Goal: Task Accomplishment & Management: Use online tool/utility

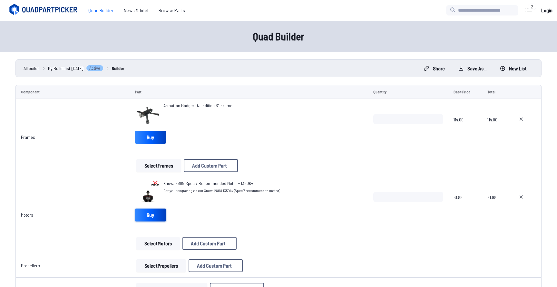
click at [152, 219] on link "Buy" at bounding box center [150, 214] width 31 height 13
click at [146, 210] on link "Buy" at bounding box center [150, 214] width 31 height 13
click at [142, 213] on link "Buy" at bounding box center [150, 214] width 31 height 13
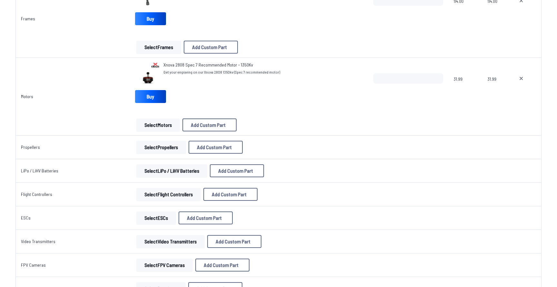
scroll to position [121, 0]
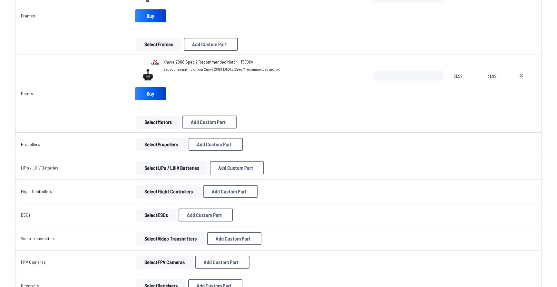
click at [158, 124] on button "Select Motors" at bounding box center [158, 121] width 44 height 13
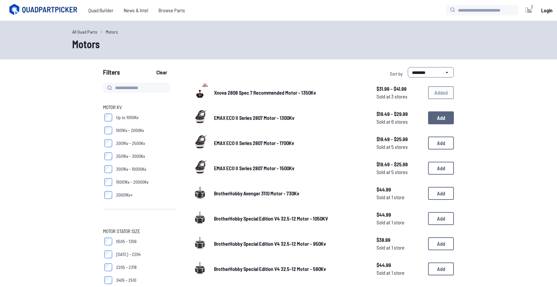
click at [437, 118] on button "Add" at bounding box center [441, 117] width 26 height 13
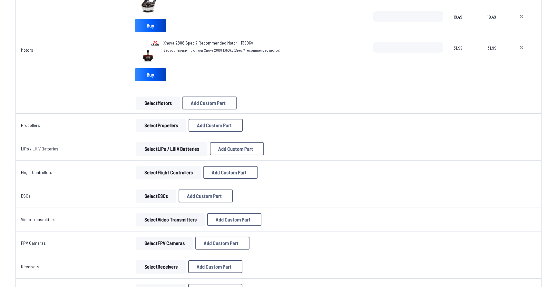
scroll to position [201, 0]
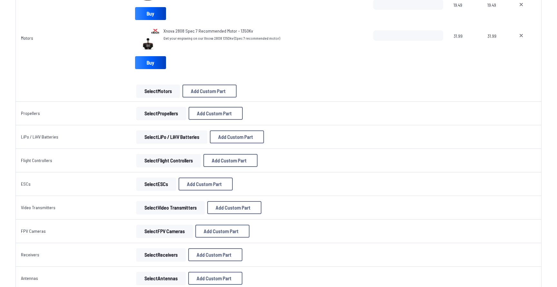
click at [144, 114] on button "Select Propellers" at bounding box center [161, 113] width 50 height 13
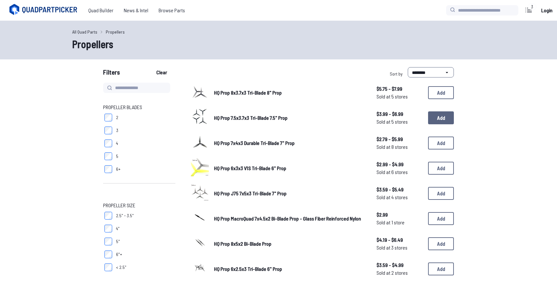
click at [445, 120] on button "Add" at bounding box center [441, 117] width 26 height 13
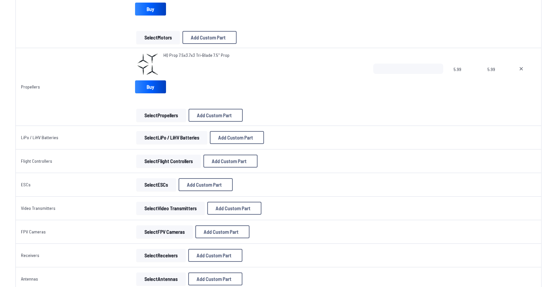
scroll to position [270, 0]
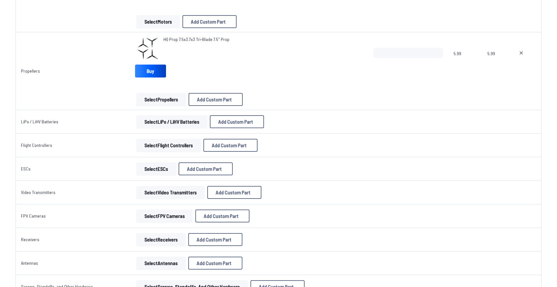
click at [185, 118] on button "Select LiPo / LiHV Batteries" at bounding box center [171, 121] width 71 height 13
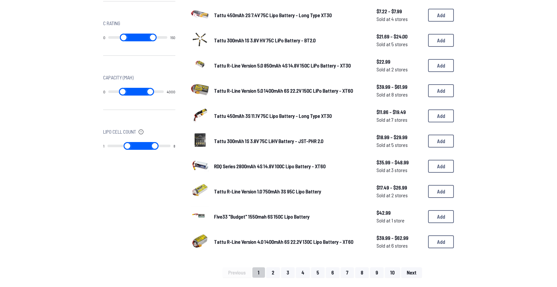
scroll to position [329, 0]
click at [440, 193] on button "Add" at bounding box center [441, 190] width 26 height 13
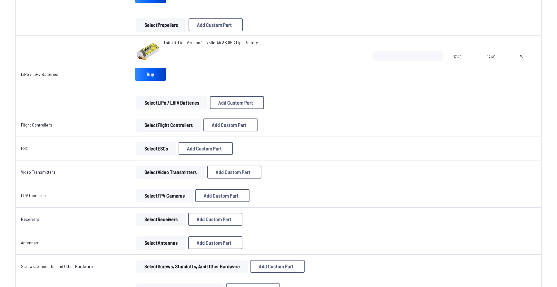
scroll to position [351, 0]
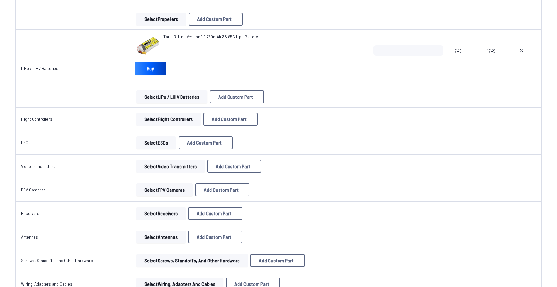
click at [169, 119] on button "Select Flight Controllers" at bounding box center [168, 118] width 64 height 13
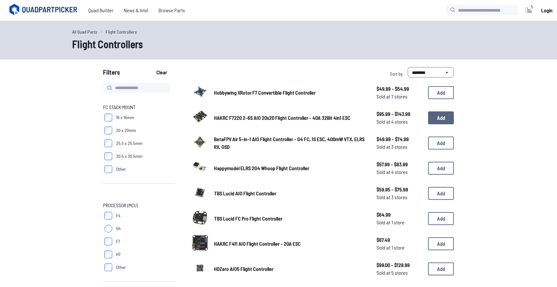
click at [431, 120] on button "Add" at bounding box center [441, 117] width 26 height 13
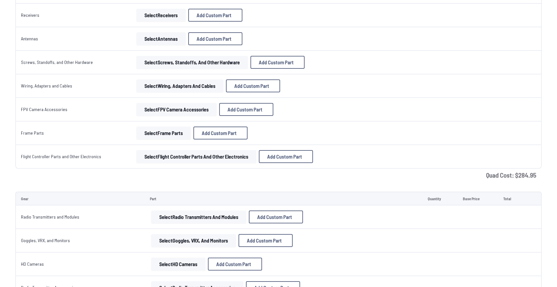
scroll to position [600, 0]
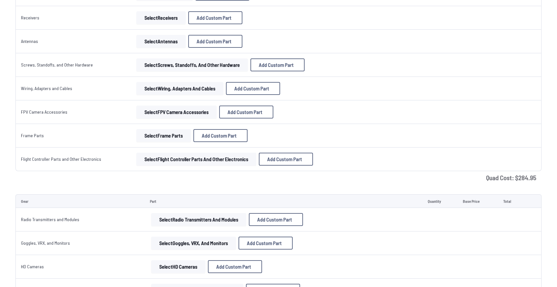
click at [526, 178] on td "Quad Cost: $ 284.95" at bounding box center [278, 177] width 526 height 13
click at [195, 110] on button "Select FPV Camera Accessories" at bounding box center [176, 111] width 80 height 13
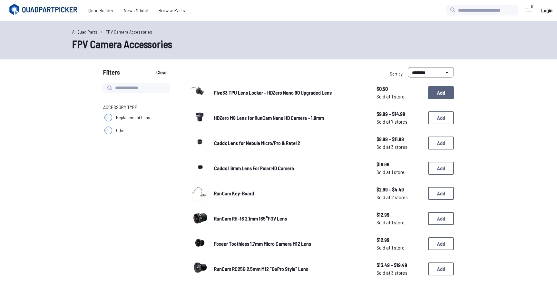
click at [434, 92] on button "Add" at bounding box center [441, 92] width 26 height 13
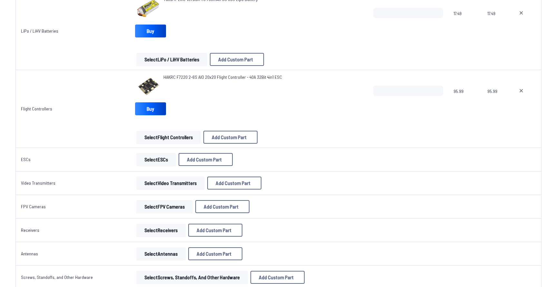
scroll to position [390, 0]
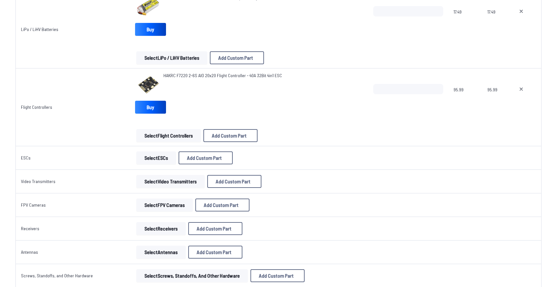
click at [163, 159] on button "Select ESCs" at bounding box center [156, 157] width 40 height 13
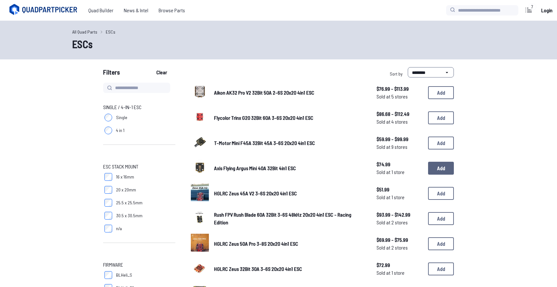
click at [441, 169] on button "Add" at bounding box center [441, 167] width 26 height 13
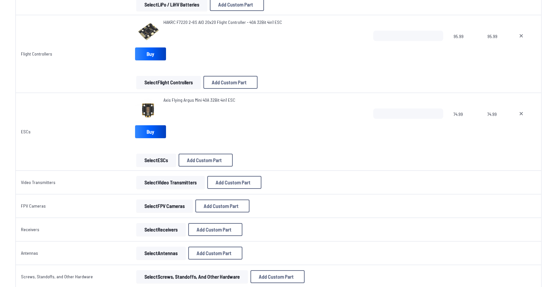
scroll to position [449, 0]
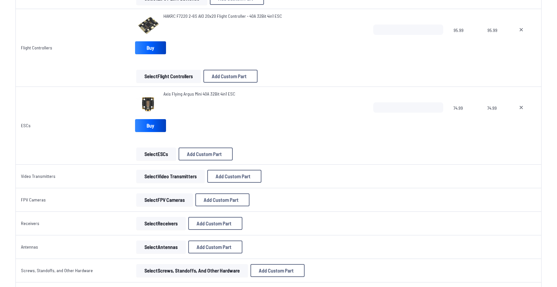
click at [184, 175] on button "Select Video Transmitters" at bounding box center [170, 176] width 68 height 13
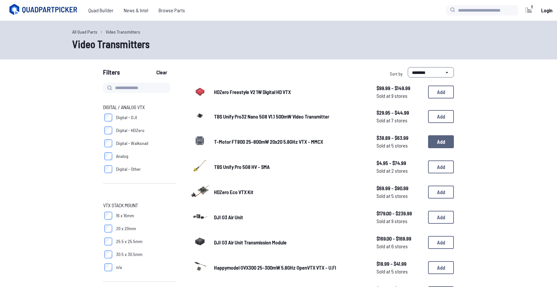
click at [450, 142] on button "Add" at bounding box center [441, 141] width 26 height 13
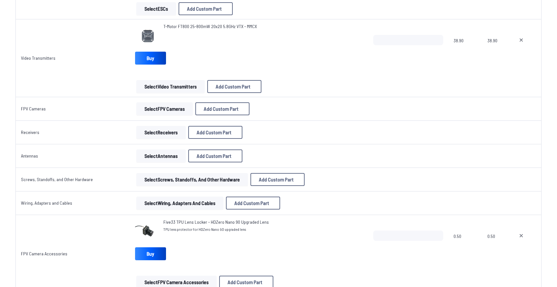
scroll to position [596, 0]
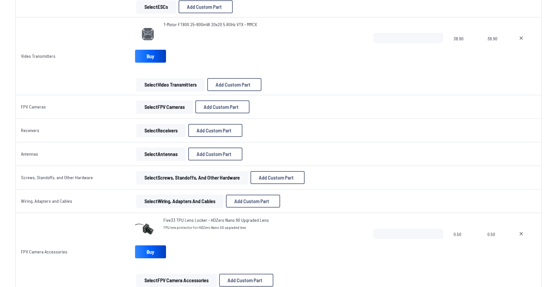
click at [179, 108] on button "Select FPV Cameras" at bounding box center [164, 106] width 56 height 13
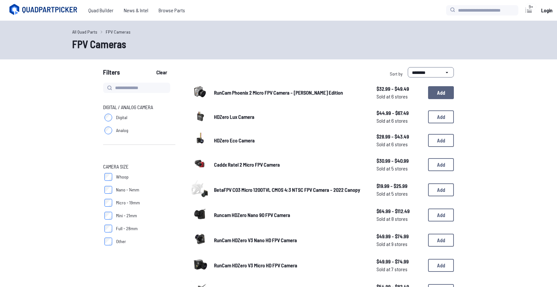
click at [446, 91] on button "Add" at bounding box center [441, 92] width 26 height 13
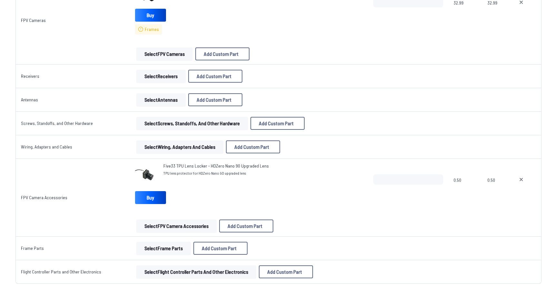
scroll to position [722, 0]
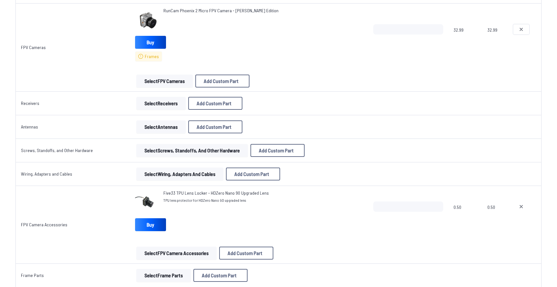
click at [516, 32] on button at bounding box center [521, 29] width 16 height 10
type textarea "**********"
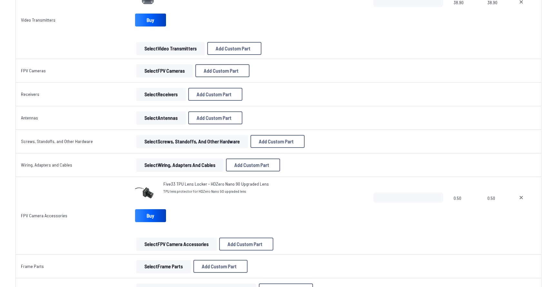
scroll to position [631, 0]
click at [158, 70] on button "Select FPV Cameras" at bounding box center [164, 71] width 56 height 13
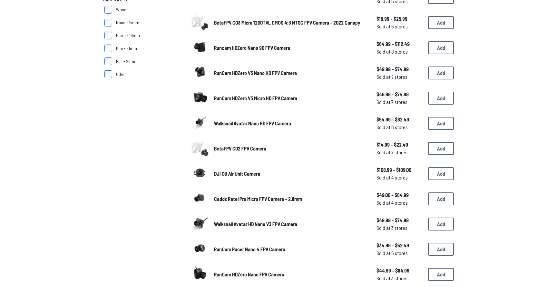
scroll to position [170, 0]
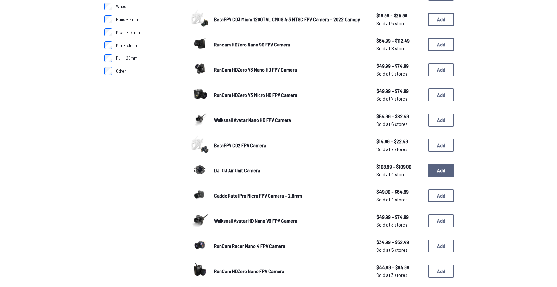
click at [437, 169] on button "Add" at bounding box center [441, 170] width 26 height 13
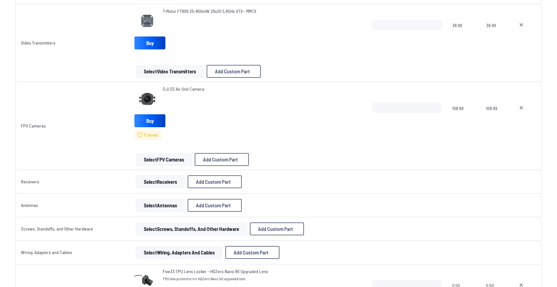
scroll to position [645, 0]
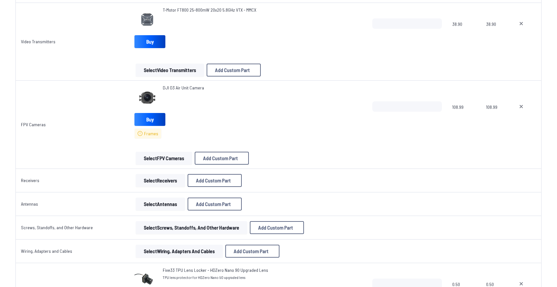
click at [165, 179] on button "Select Receivers" at bounding box center [160, 180] width 49 height 13
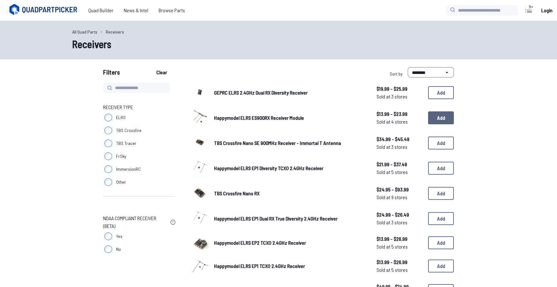
click at [448, 115] on button "Add" at bounding box center [441, 117] width 26 height 13
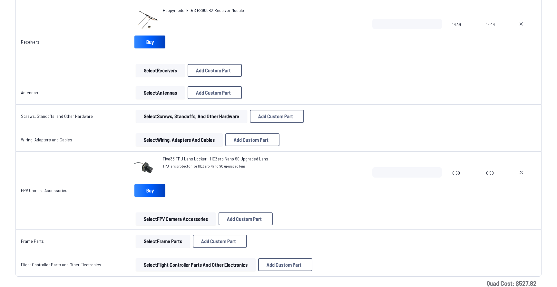
scroll to position [815, 0]
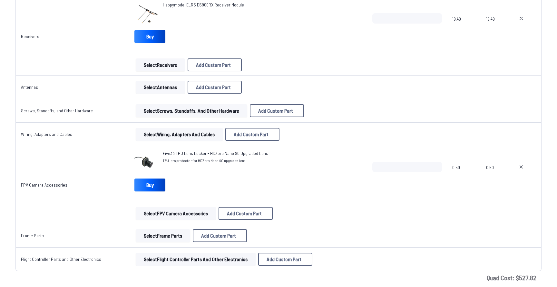
click at [166, 90] on button "Select Antennas" at bounding box center [160, 87] width 49 height 13
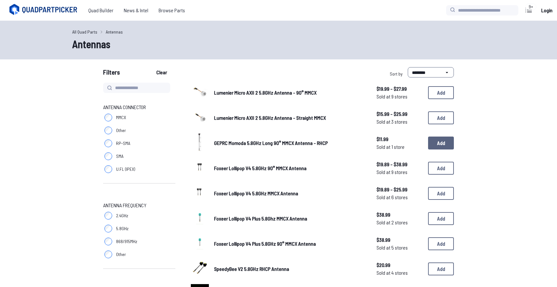
click at [431, 143] on button "Add" at bounding box center [441, 142] width 26 height 13
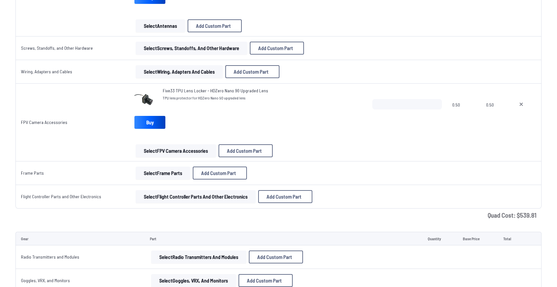
scroll to position [928, 0]
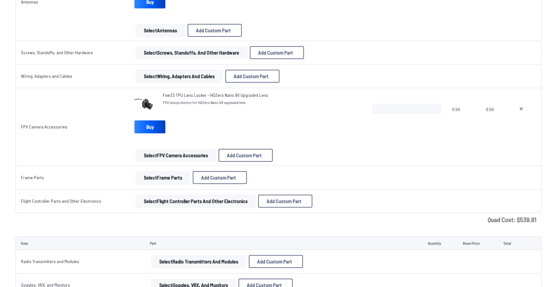
click at [214, 51] on button "Select Screws, Standoffs, and Other Hardware" at bounding box center [192, 52] width 112 height 13
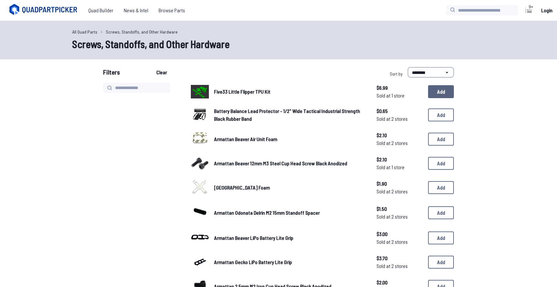
click at [438, 95] on button "Add" at bounding box center [441, 91] width 26 height 13
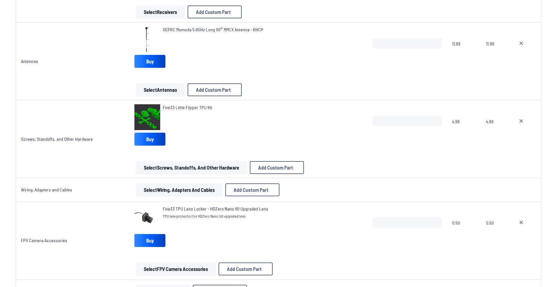
scroll to position [874, 0]
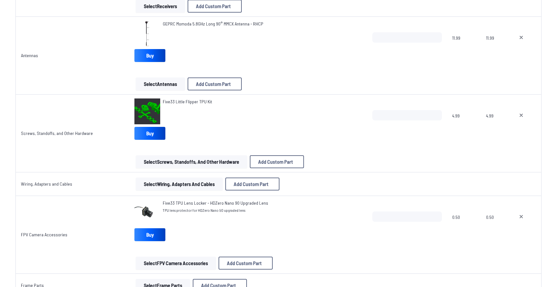
click at [192, 185] on button "Select Wiring, Adapters and Cables" at bounding box center [179, 183] width 87 height 13
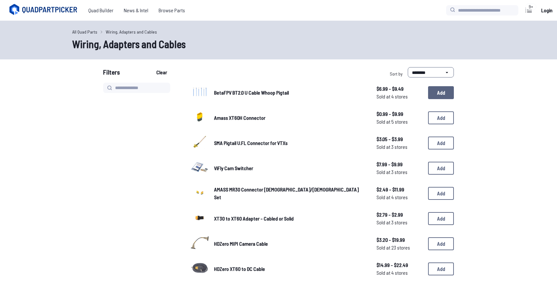
click at [446, 94] on button "Add" at bounding box center [441, 92] width 26 height 13
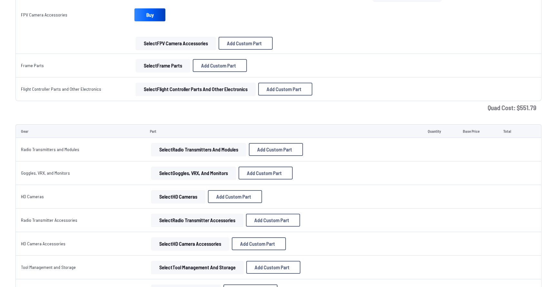
scroll to position [1148, 0]
click at [221, 69] on button "Add Custom Part" at bounding box center [220, 65] width 54 height 13
select select "**********"
click at [342, 53] on icon at bounding box center [339, 56] width 6 height 6
click at [183, 46] on button "Select FPV Camera Accessories" at bounding box center [176, 42] width 80 height 13
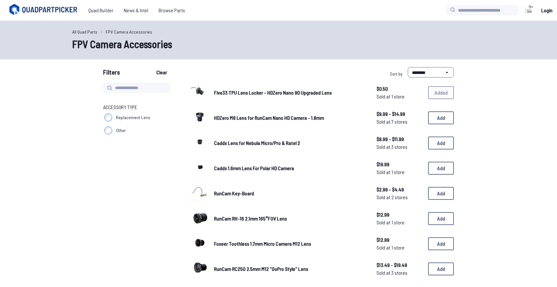
click at [443, 91] on div "Five33 TPU Lens Locker - HDZero Nano 90 Upgraded Lens $0.50 Sold at 1 store $0.…" at bounding box center [322, 93] width 263 height 20
click at [450, 114] on button "Add" at bounding box center [441, 117] width 26 height 13
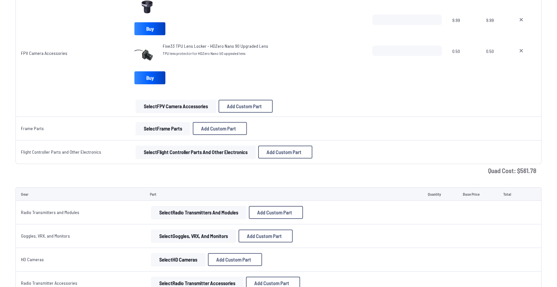
scroll to position [1137, 0]
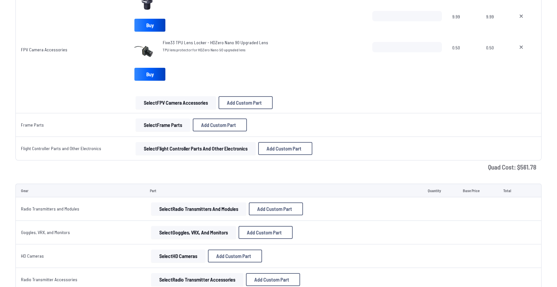
click at [180, 120] on button "Select Frame Parts" at bounding box center [163, 124] width 54 height 13
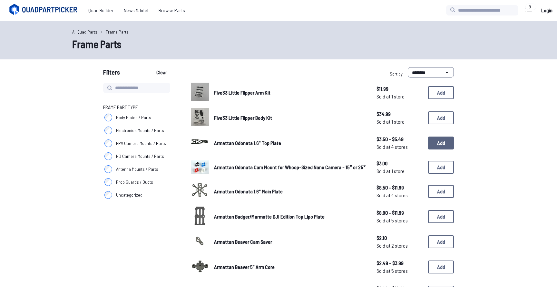
click at [445, 145] on button "Add" at bounding box center [441, 142] width 26 height 13
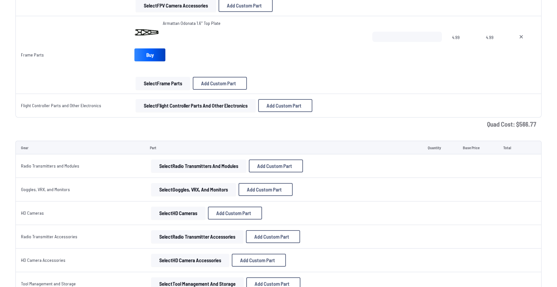
scroll to position [1247, 0]
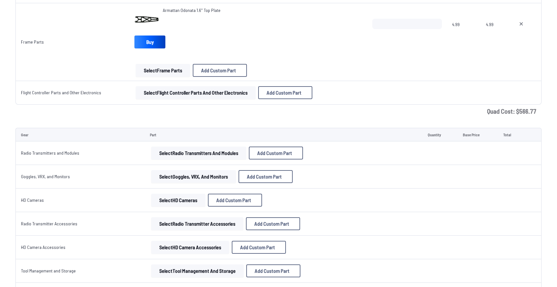
click at [193, 92] on button "Select Flight Controller Parts and Other Electronics" at bounding box center [196, 92] width 120 height 13
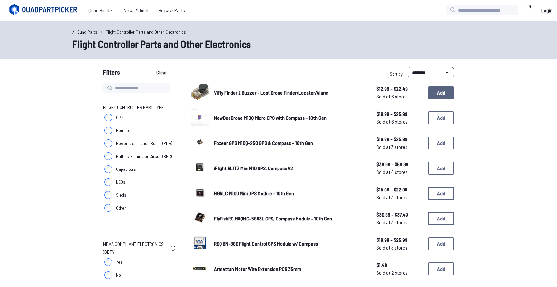
click at [441, 89] on button "Add" at bounding box center [441, 92] width 26 height 13
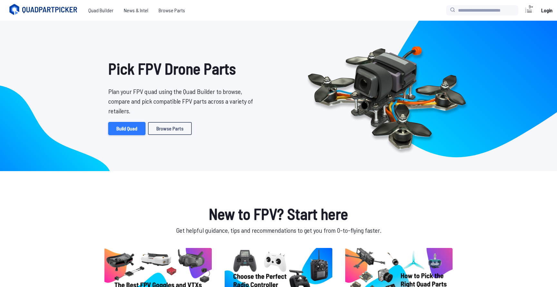
click at [117, 127] on link "Build Quad" at bounding box center [126, 128] width 37 height 13
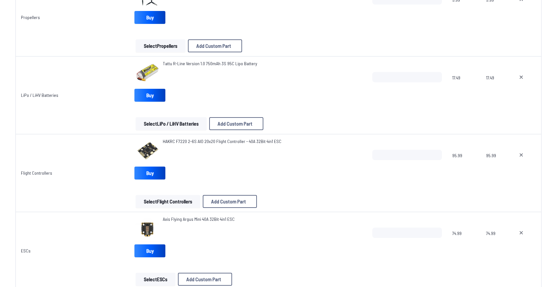
scroll to position [417, 0]
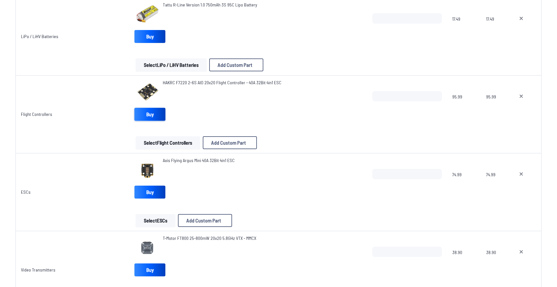
click at [147, 113] on link "Buy" at bounding box center [149, 114] width 31 height 13
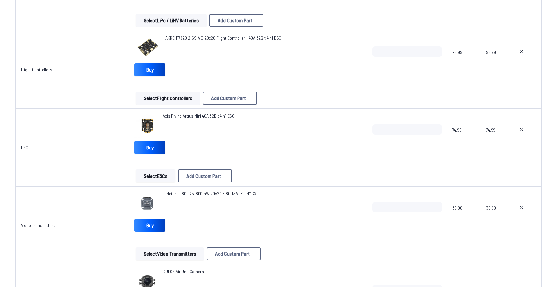
scroll to position [465, 0]
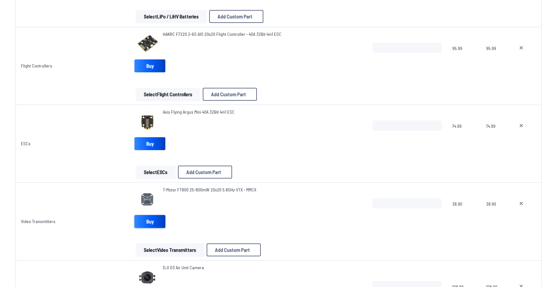
click at [135, 221] on link "Buy" at bounding box center [149, 221] width 31 height 13
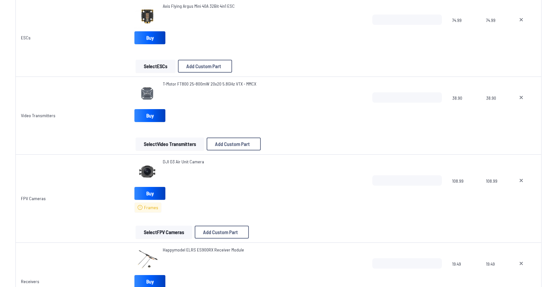
scroll to position [579, 0]
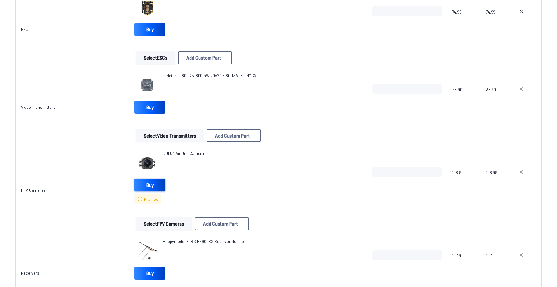
click at [151, 185] on link "Buy" at bounding box center [149, 184] width 31 height 13
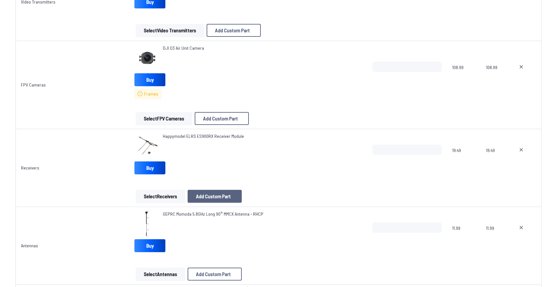
scroll to position [688, 0]
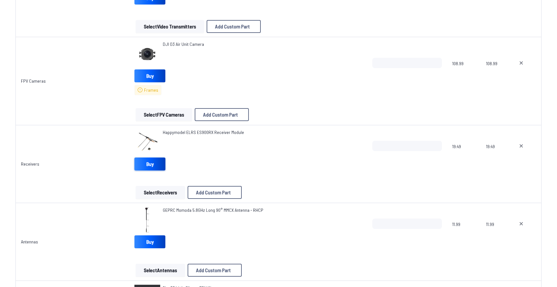
click at [153, 166] on link "Buy" at bounding box center [149, 163] width 31 height 13
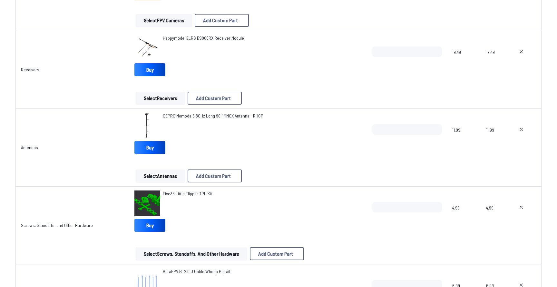
scroll to position [792, 0]
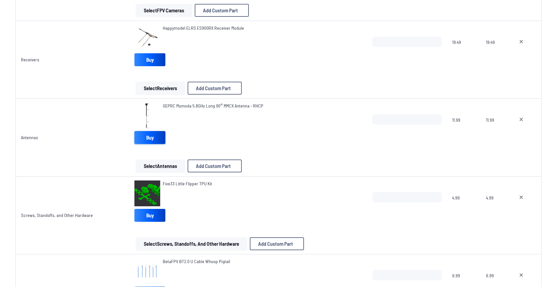
click at [154, 142] on link "Buy" at bounding box center [149, 137] width 31 height 13
click at [153, 218] on link "Buy" at bounding box center [149, 215] width 31 height 13
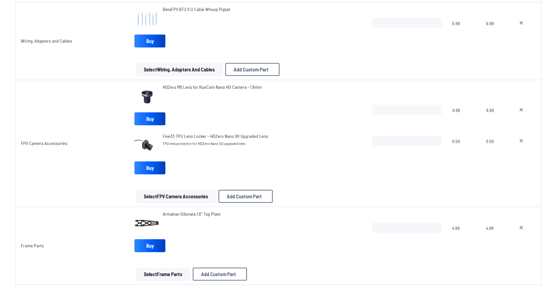
scroll to position [1053, 0]
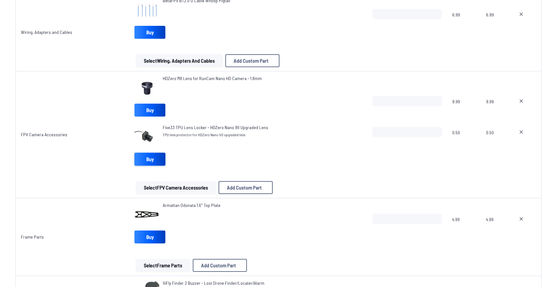
click at [145, 158] on link "Buy" at bounding box center [149, 158] width 31 height 13
click at [151, 114] on link "Buy" at bounding box center [149, 109] width 31 height 13
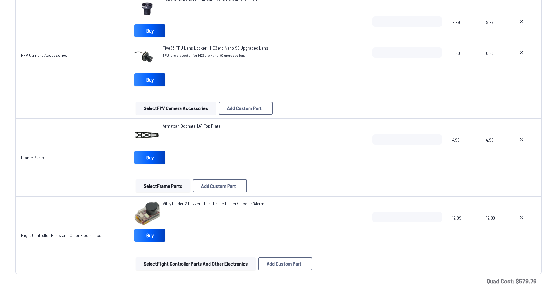
scroll to position [1134, 0]
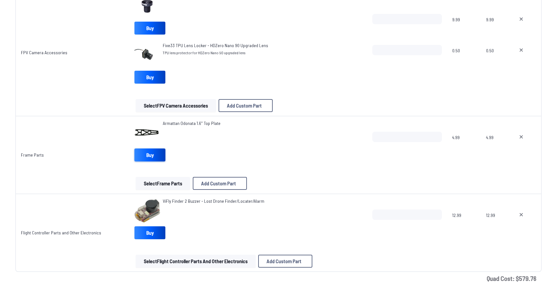
click at [146, 156] on link "Buy" at bounding box center [149, 154] width 31 height 13
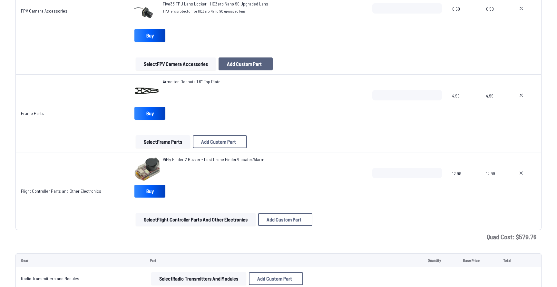
scroll to position [1228, 0]
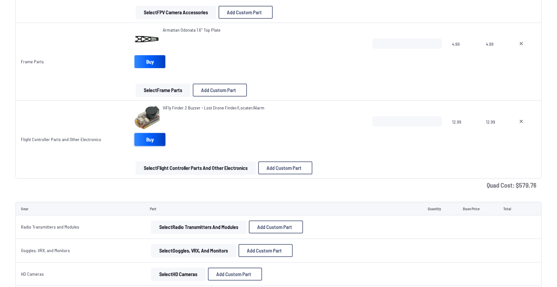
click at [152, 144] on link "Buy" at bounding box center [149, 139] width 31 height 13
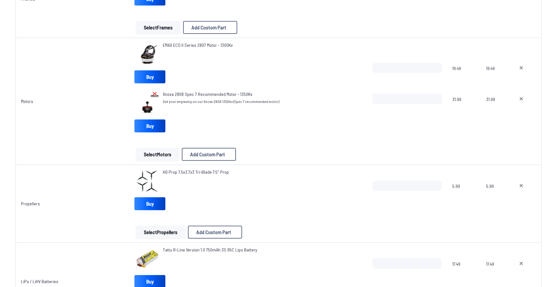
scroll to position [0, 0]
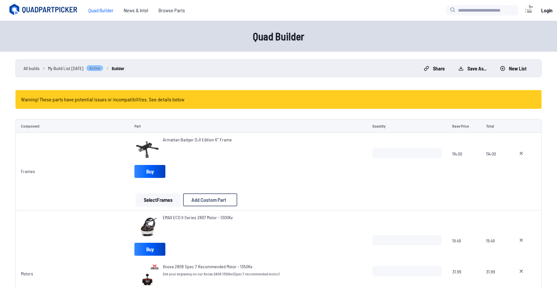
click at [54, 14] on icon at bounding box center [44, 9] width 72 height 13
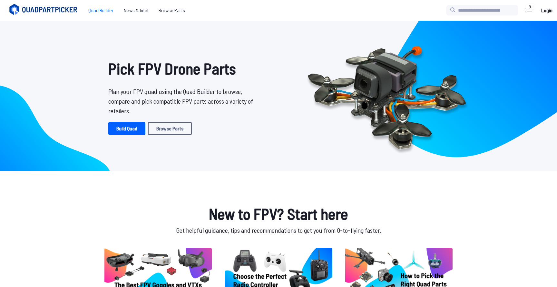
click at [102, 7] on span "Quad Builder" at bounding box center [100, 10] width 35 height 13
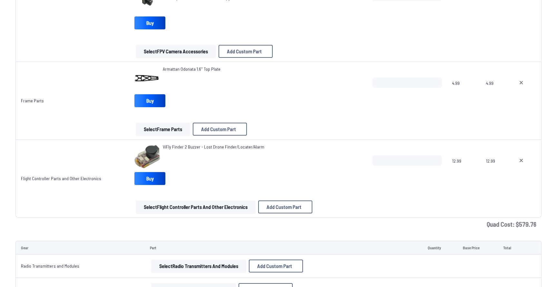
scroll to position [1030, 0]
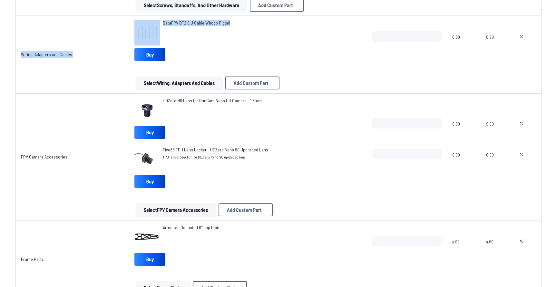
drag, startPoint x: 210, startPoint y: 58, endPoint x: 210, endPoint y: -5, distance: 62.8
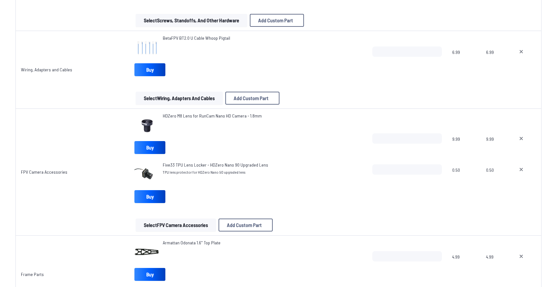
click at [332, 34] on td "BetaFPV BT2.0 U Cable Whoop Pigtail Buy Select Wiring, Adapters and Cables Add …" at bounding box center [248, 70] width 238 height 78
